Goal: Task Accomplishment & Management: Manage account settings

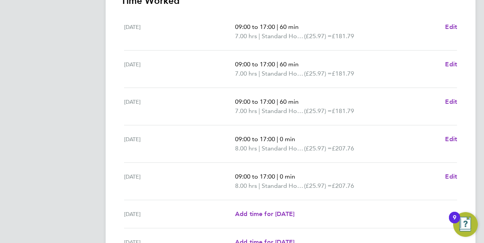
scroll to position [312, 0]
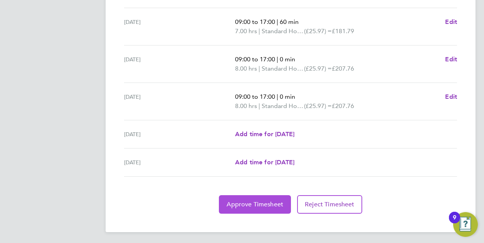
click at [258, 198] on button "Approve Timesheet" at bounding box center [255, 204] width 72 height 18
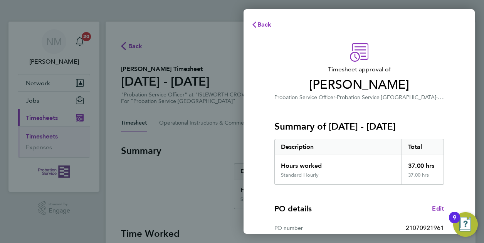
click at [450, 103] on div "Timesheet approval of [PERSON_NAME] Probation Service Officer · Probation Servi…" at bounding box center [359, 196] width 188 height 307
drag, startPoint x: 471, startPoint y: 88, endPoint x: 471, endPoint y: 143, distance: 54.7
click at [471, 143] on div "Timesheet approval of [PERSON_NAME] Probation Service Officer · Probation Servi…" at bounding box center [358, 197] width 231 height 326
drag, startPoint x: 471, startPoint y: 143, endPoint x: 462, endPoint y: 148, distance: 9.7
click at [462, 148] on div "Timesheet approval of [PERSON_NAME] Probation Service Officer · Probation Servi…" at bounding box center [358, 197] width 231 height 326
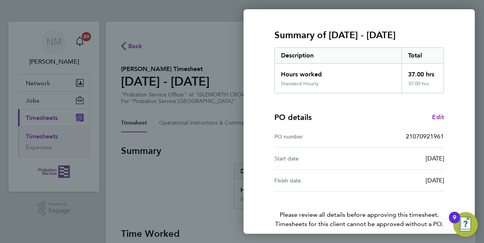
scroll to position [126, 0]
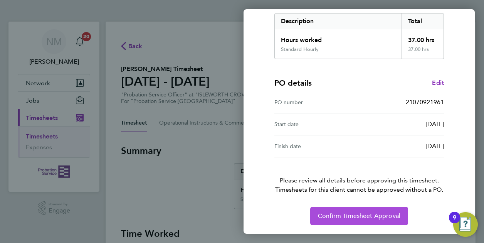
click at [362, 214] on span "Confirm Timesheet Approval" at bounding box center [359, 216] width 82 height 8
